Goal: Transaction & Acquisition: Book appointment/travel/reservation

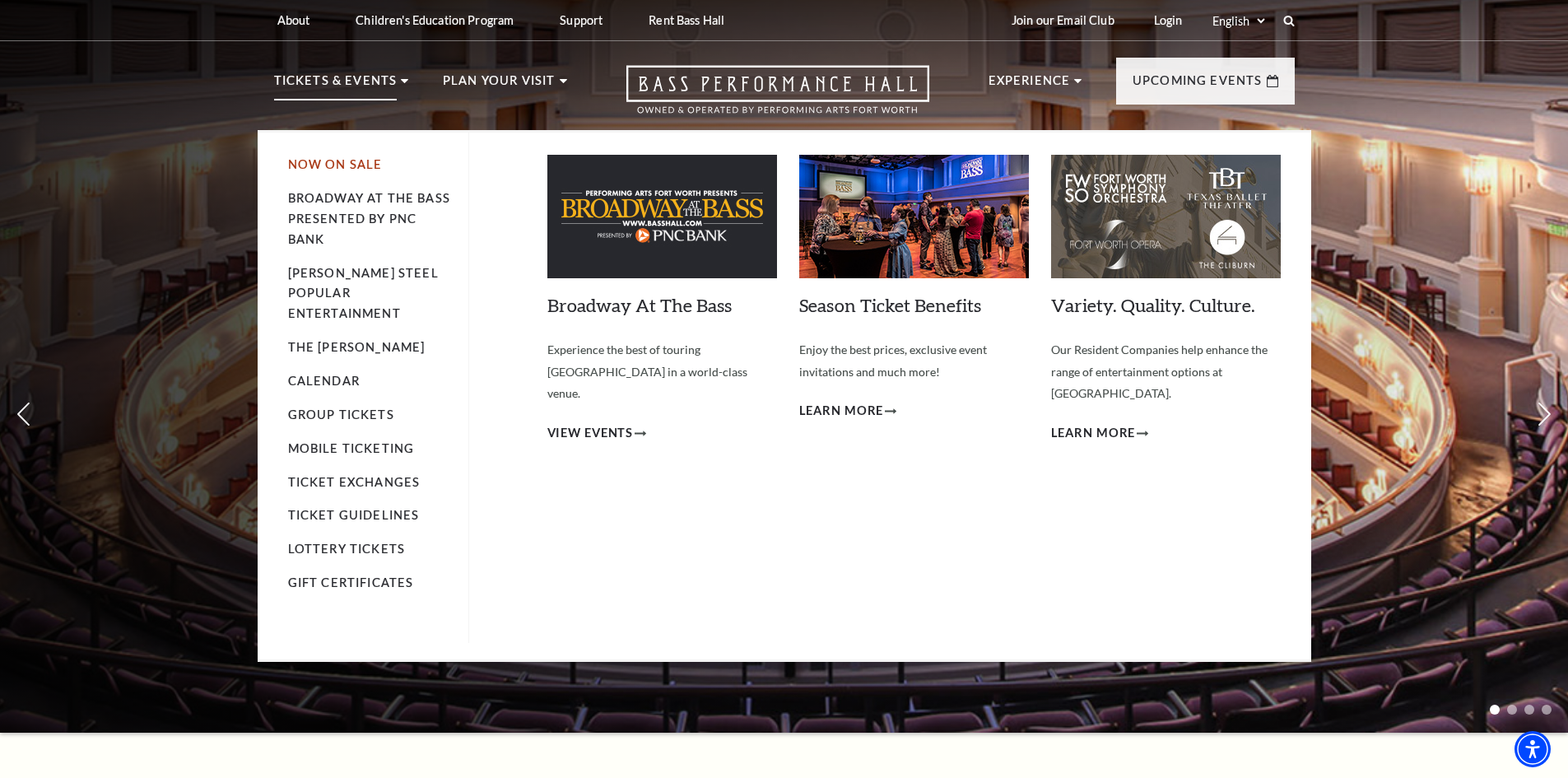
click at [354, 166] on link "Now On Sale" at bounding box center [335, 164] width 94 height 14
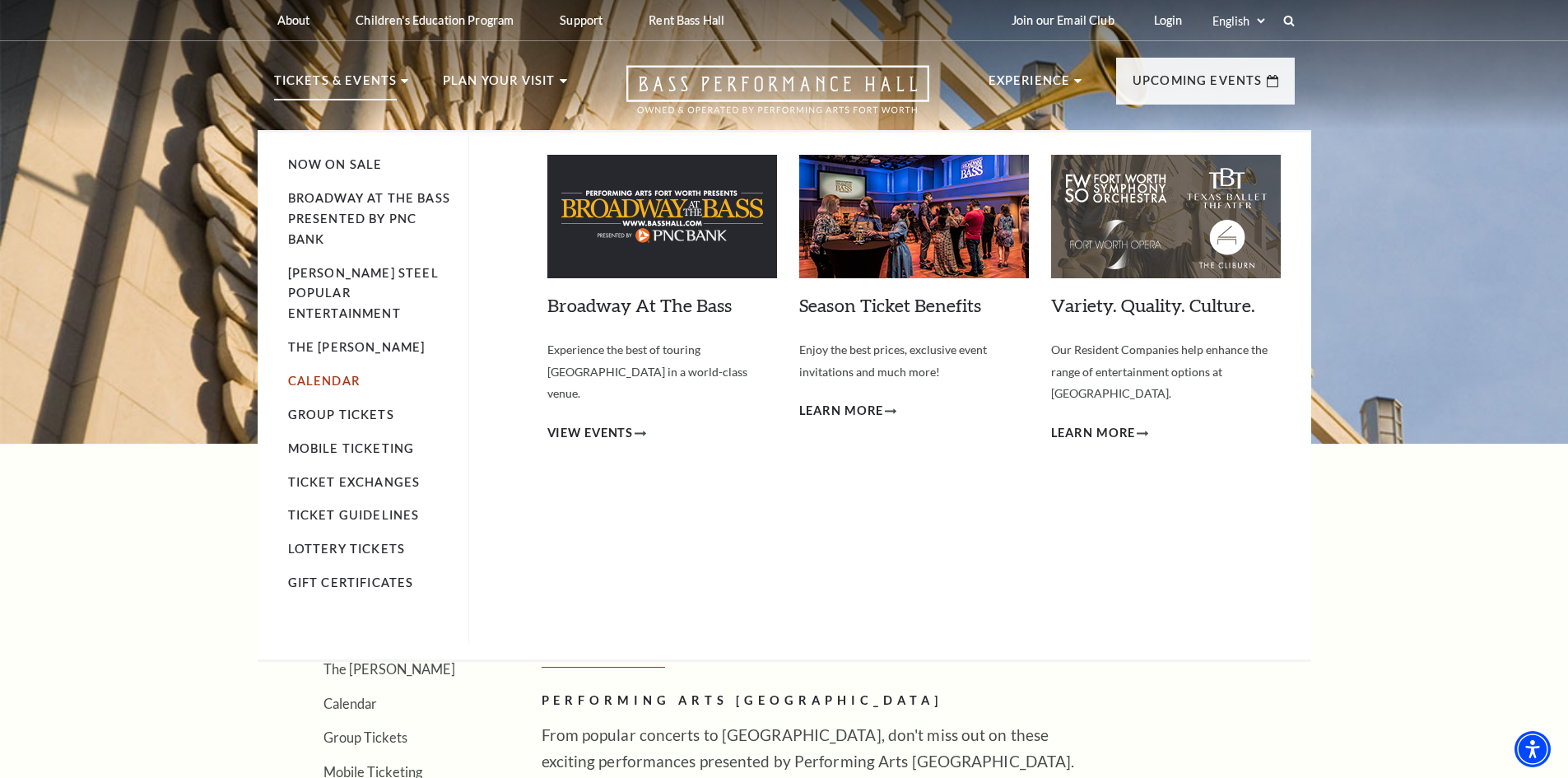
click at [324, 374] on link "Calendar" at bounding box center [324, 381] width 72 height 14
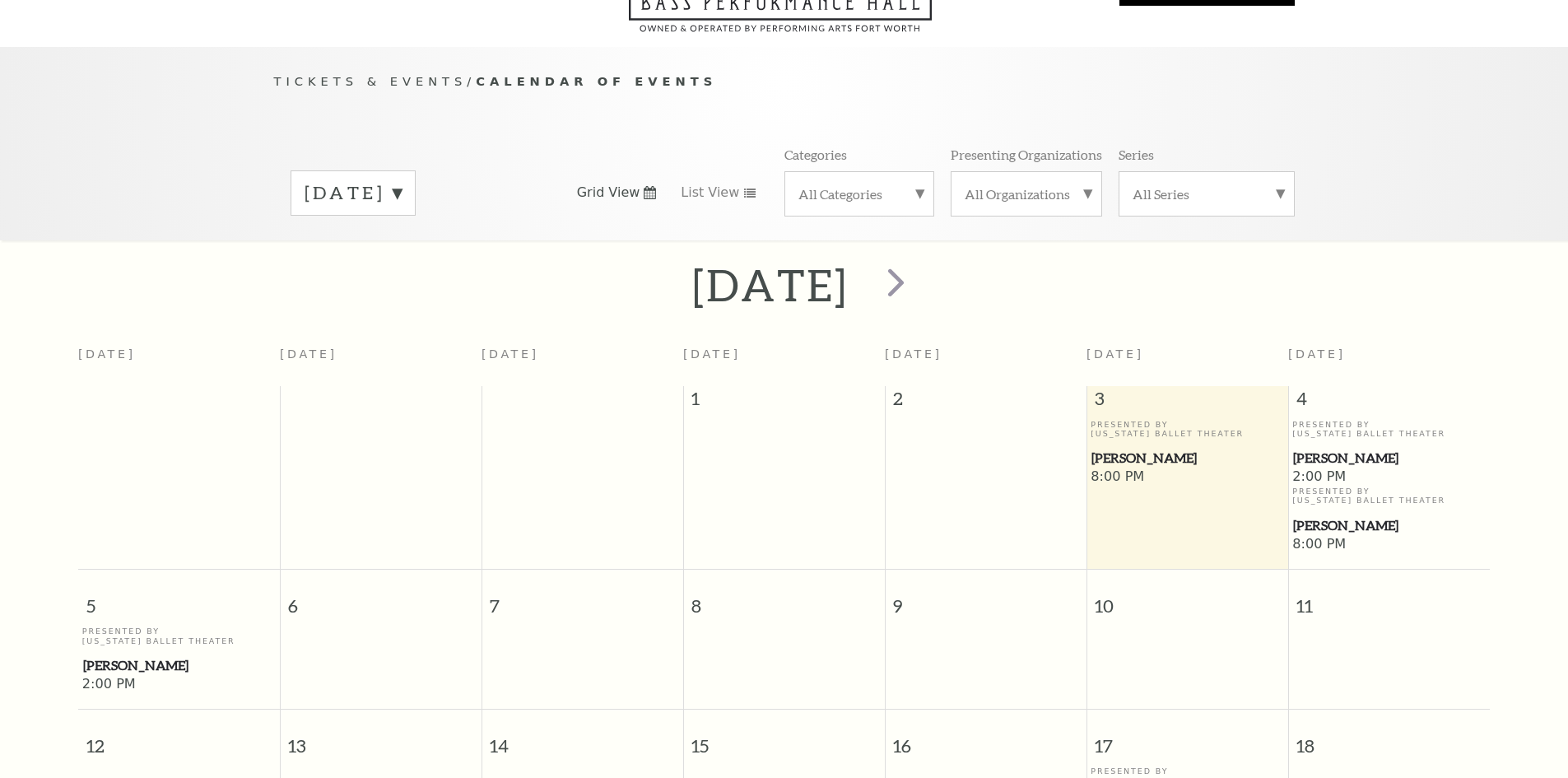
scroll to position [146, 0]
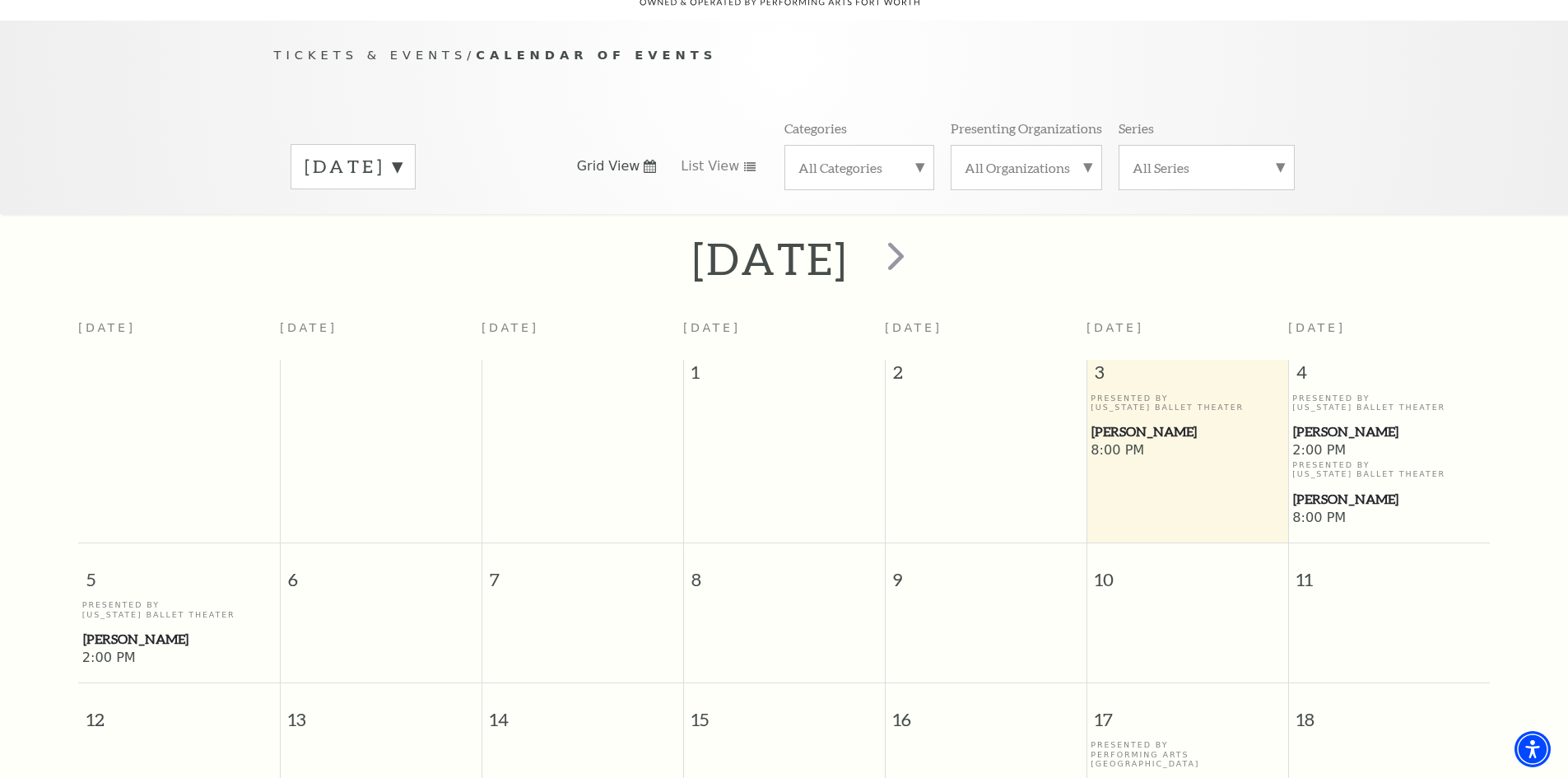
click at [1330, 489] on span "[PERSON_NAME]" at bounding box center [1388, 498] width 191 height 20
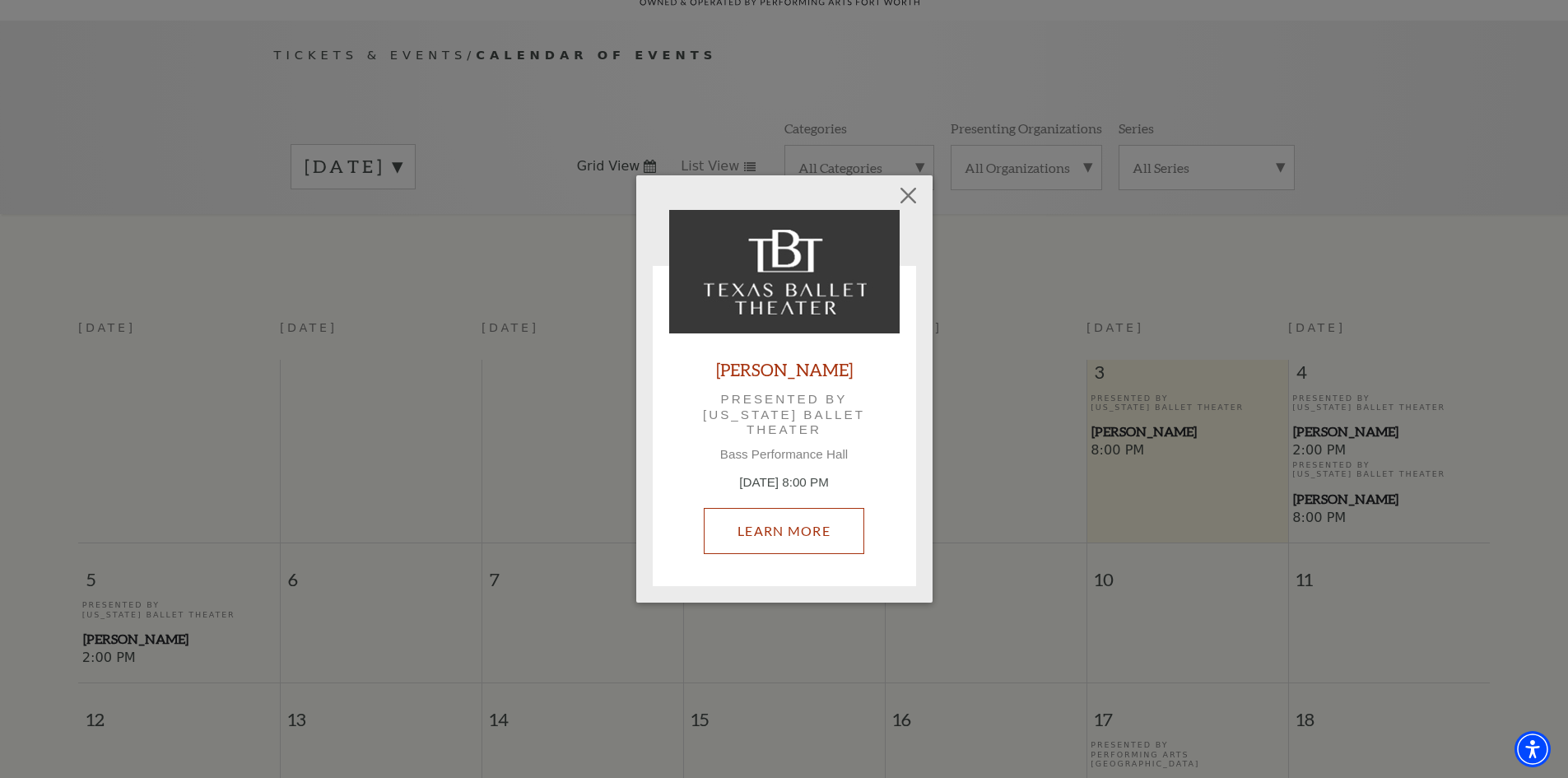
click at [760, 526] on link "Learn More" at bounding box center [784, 530] width 160 height 46
click at [920, 192] on button "Close" at bounding box center [908, 195] width 31 height 31
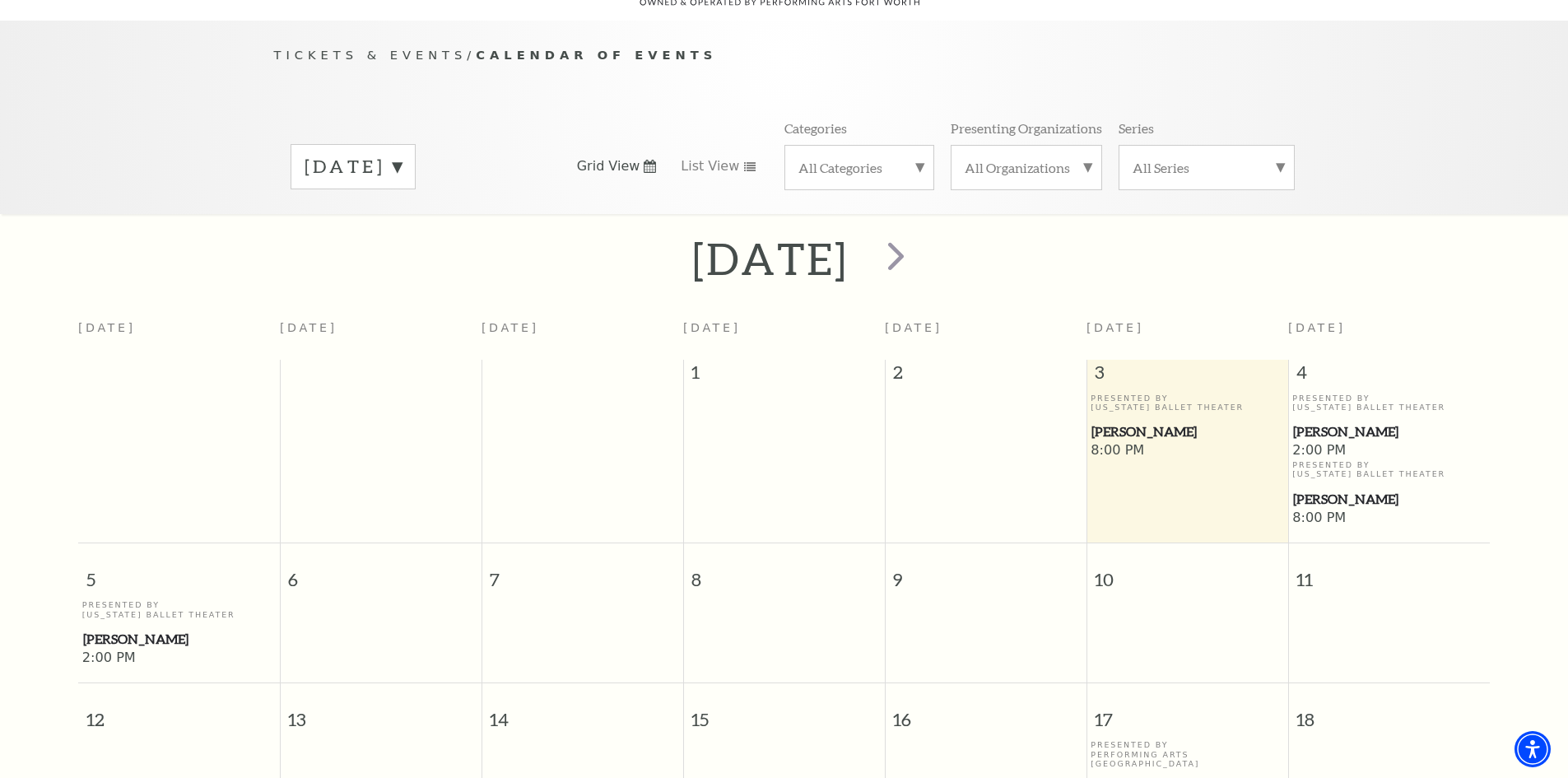
click at [1343, 422] on span "[PERSON_NAME]" at bounding box center [1388, 431] width 191 height 20
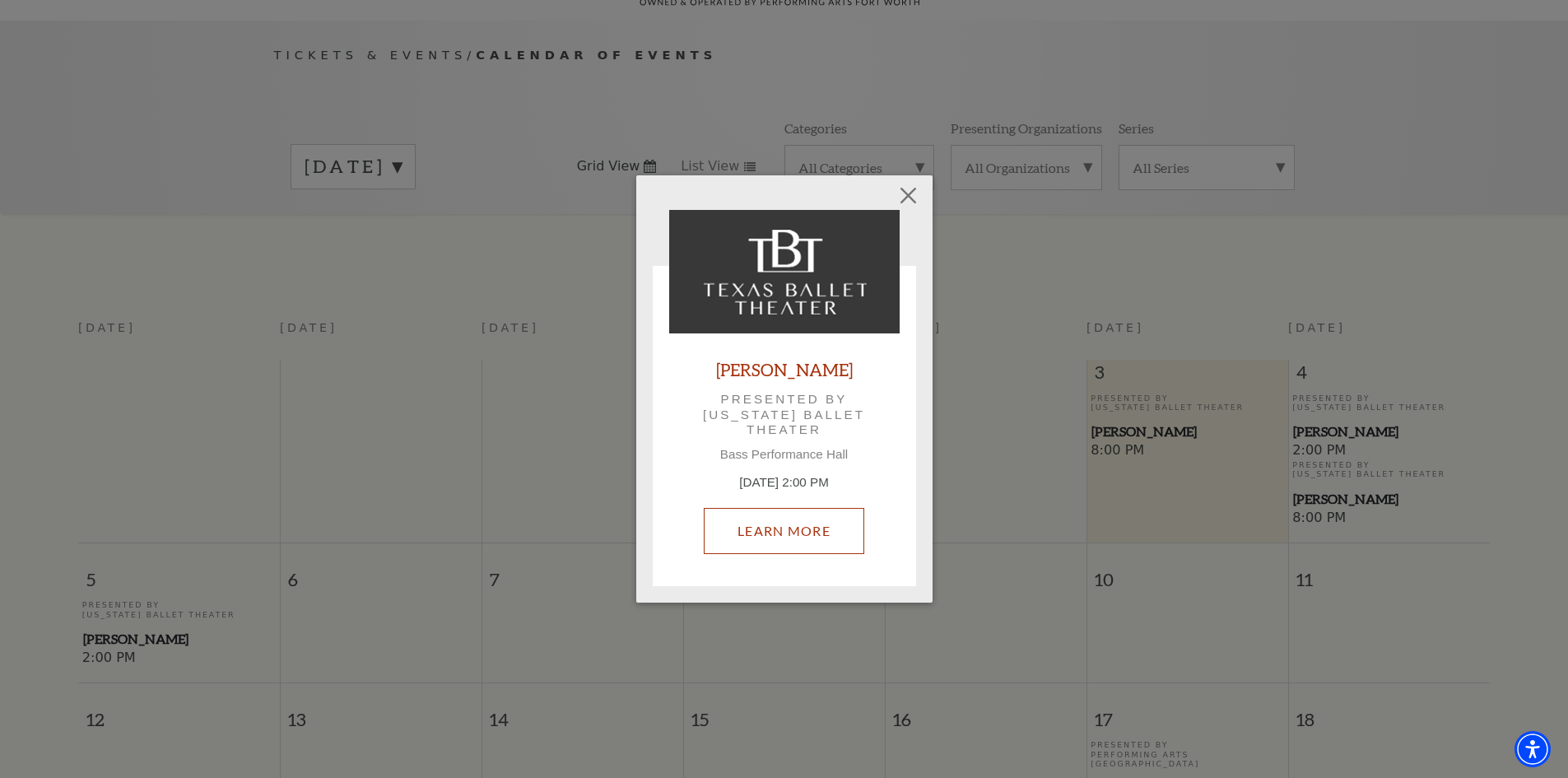
click at [752, 531] on link "Learn More" at bounding box center [784, 530] width 160 height 46
